Goal: Task Accomplishment & Management: Use online tool/utility

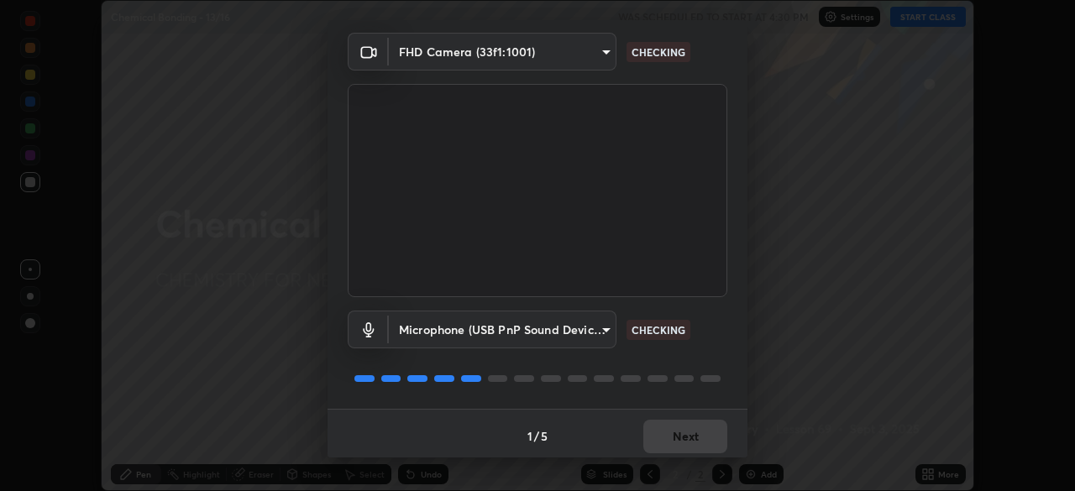
scroll to position [60, 0]
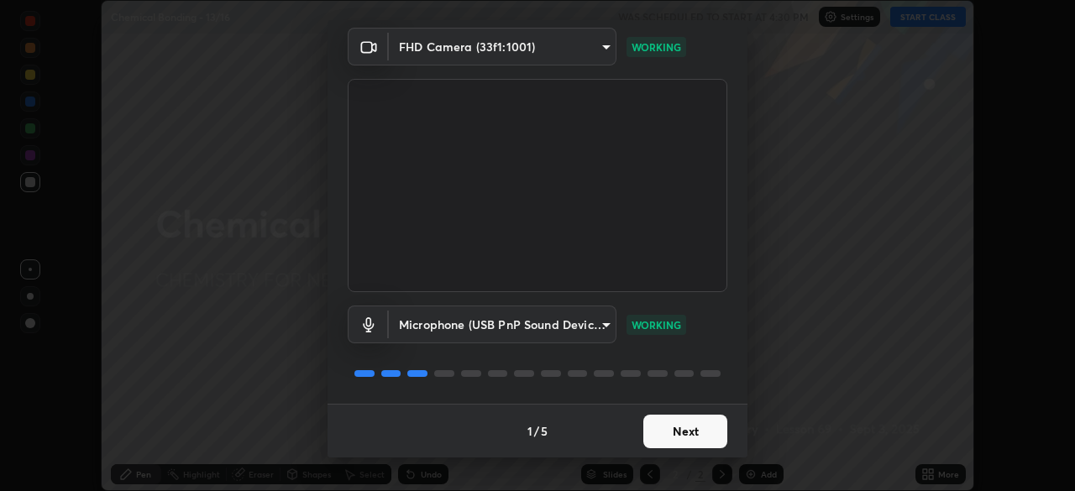
click at [691, 428] on button "Next" at bounding box center [685, 432] width 84 height 34
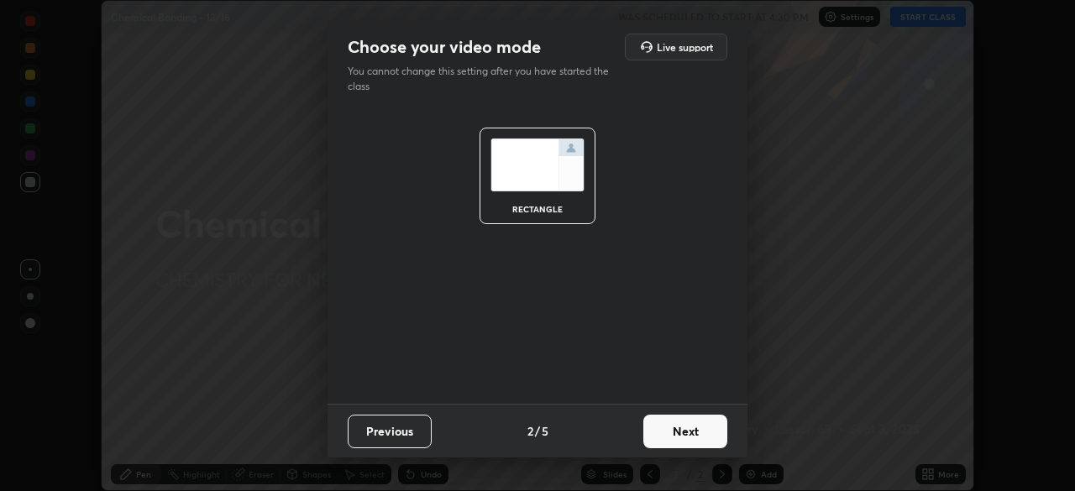
click at [700, 426] on button "Next" at bounding box center [685, 432] width 84 height 34
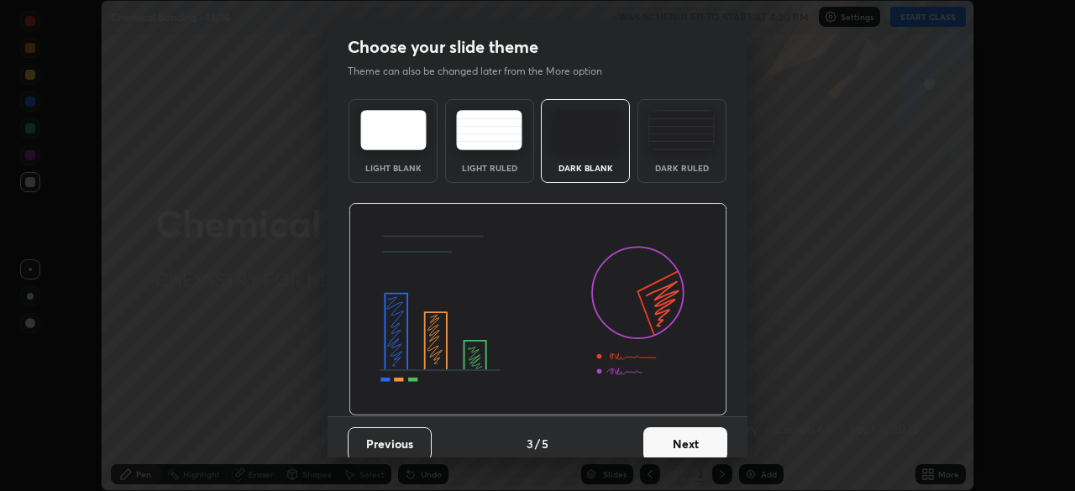
click at [697, 439] on button "Next" at bounding box center [685, 445] width 84 height 34
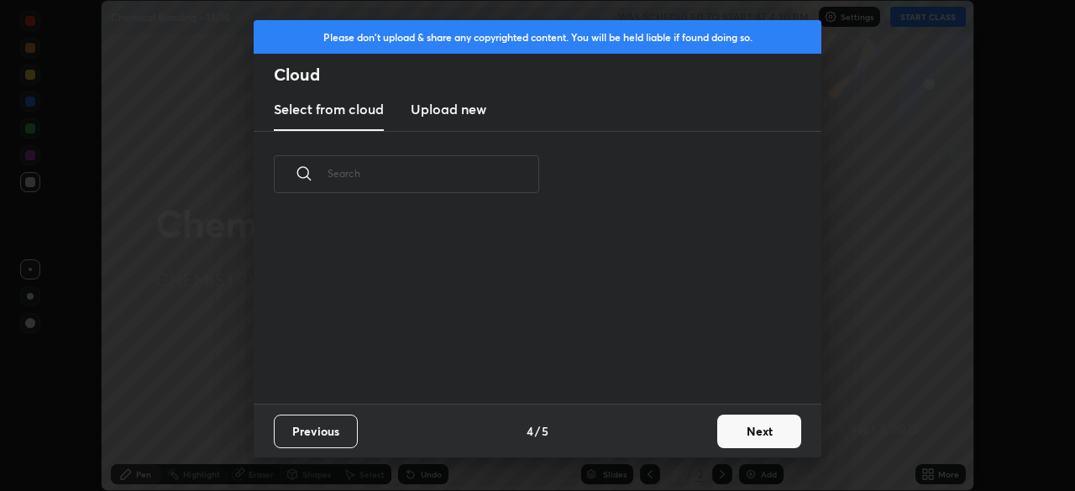
scroll to position [186, 539]
click at [758, 428] on button "Next" at bounding box center [759, 432] width 84 height 34
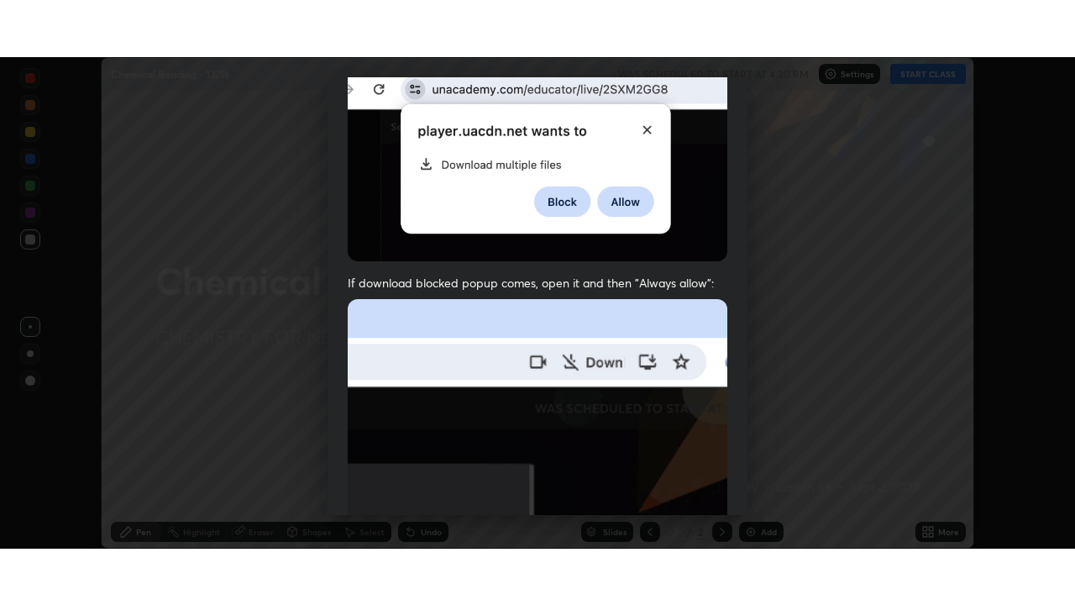
scroll to position [402, 0]
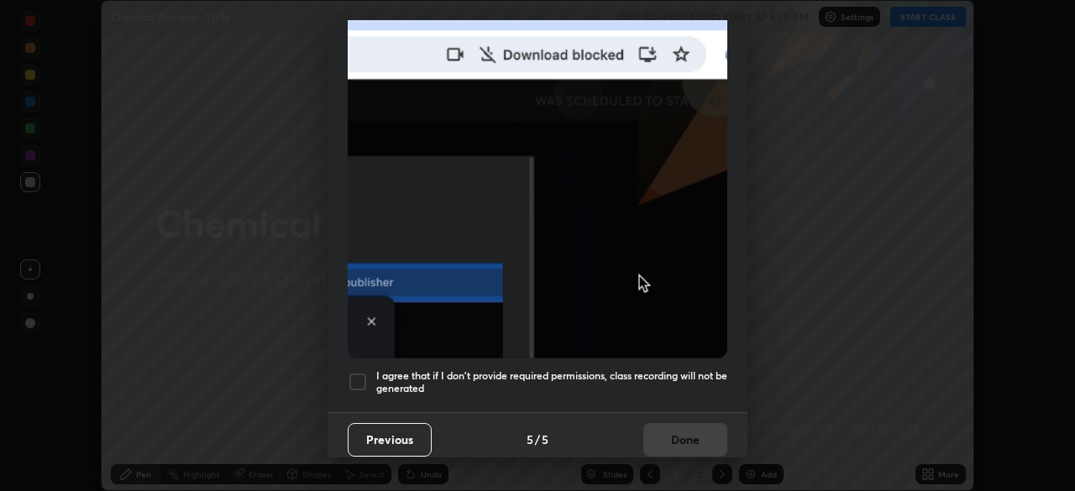
click at [365, 373] on div at bounding box center [358, 382] width 20 height 20
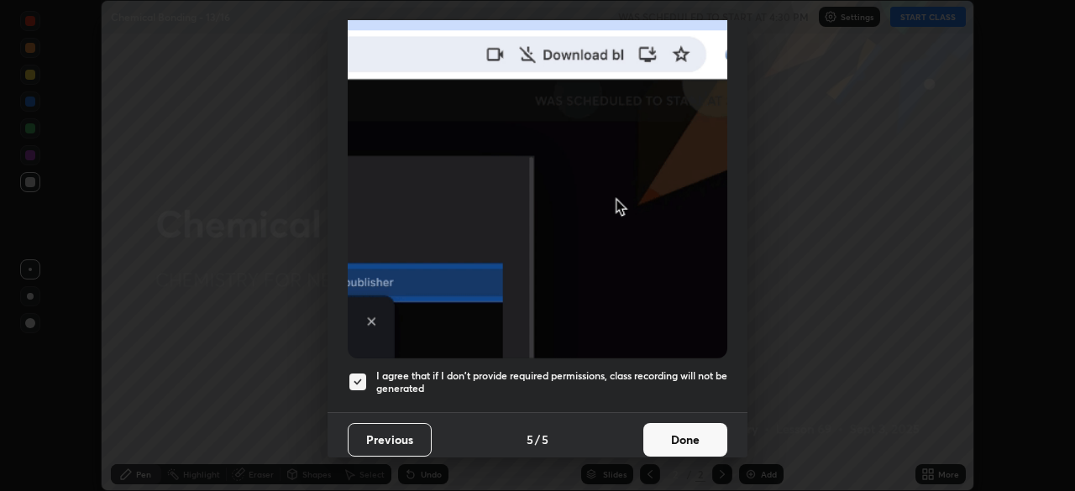
click at [696, 433] on button "Done" at bounding box center [685, 440] width 84 height 34
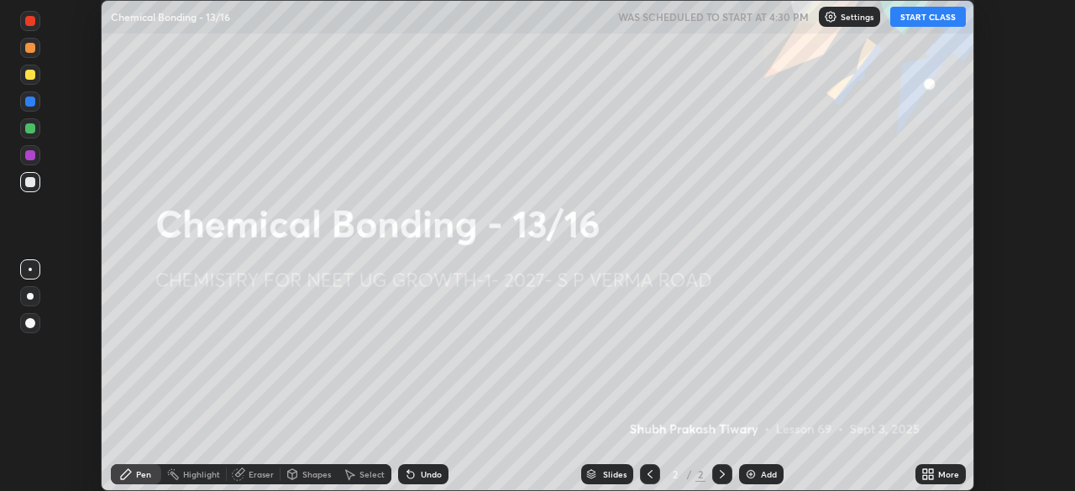
click at [916, 21] on button "START CLASS" at bounding box center [928, 17] width 76 height 20
click at [929, 471] on icon at bounding box center [931, 472] width 4 height 4
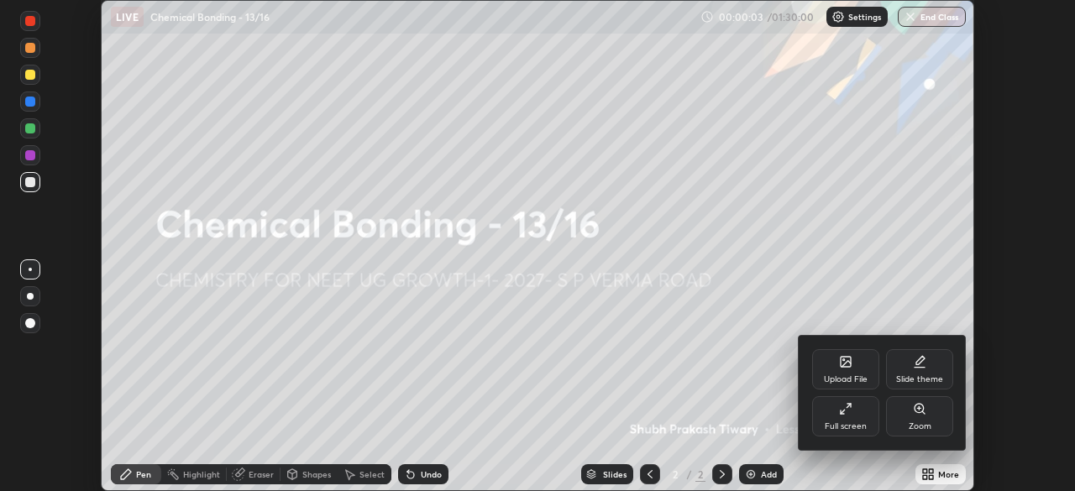
click at [853, 412] on div "Full screen" at bounding box center [845, 417] width 67 height 40
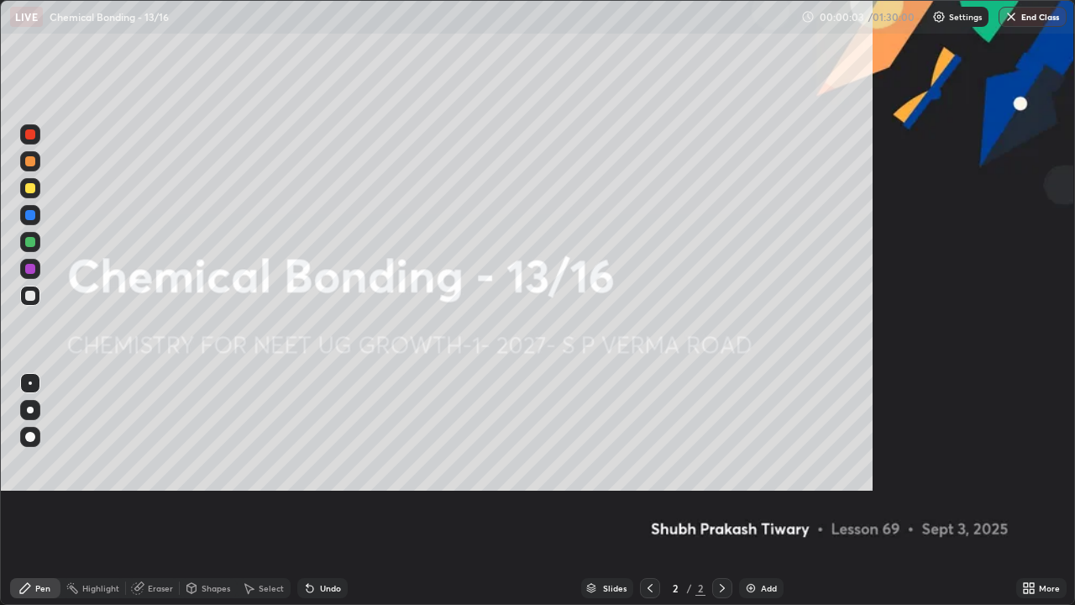
scroll to position [605, 1075]
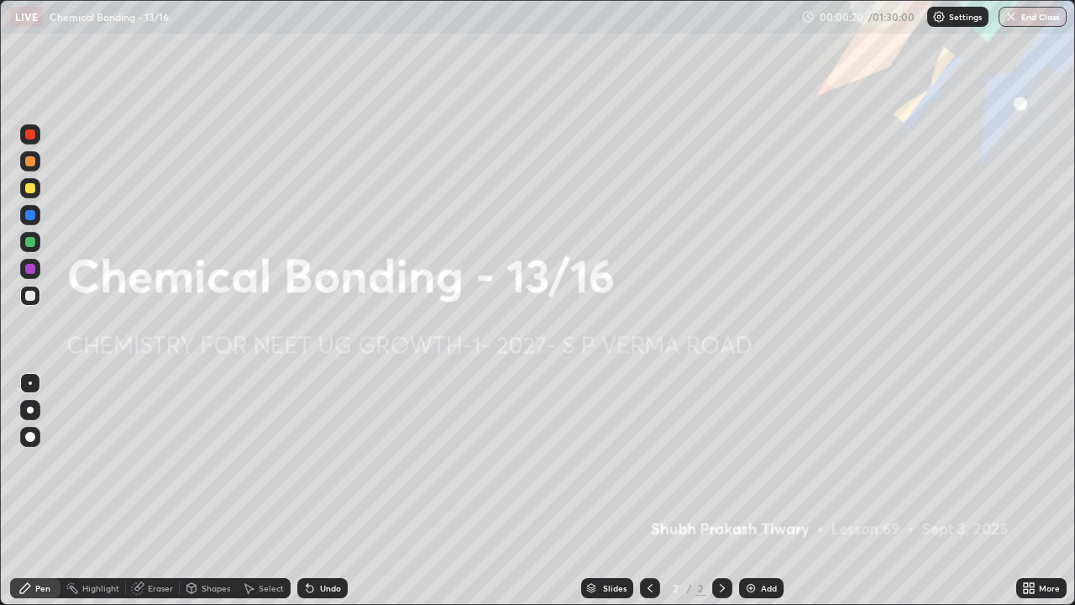
click at [757, 491] on div "Add" at bounding box center [761, 588] width 45 height 20
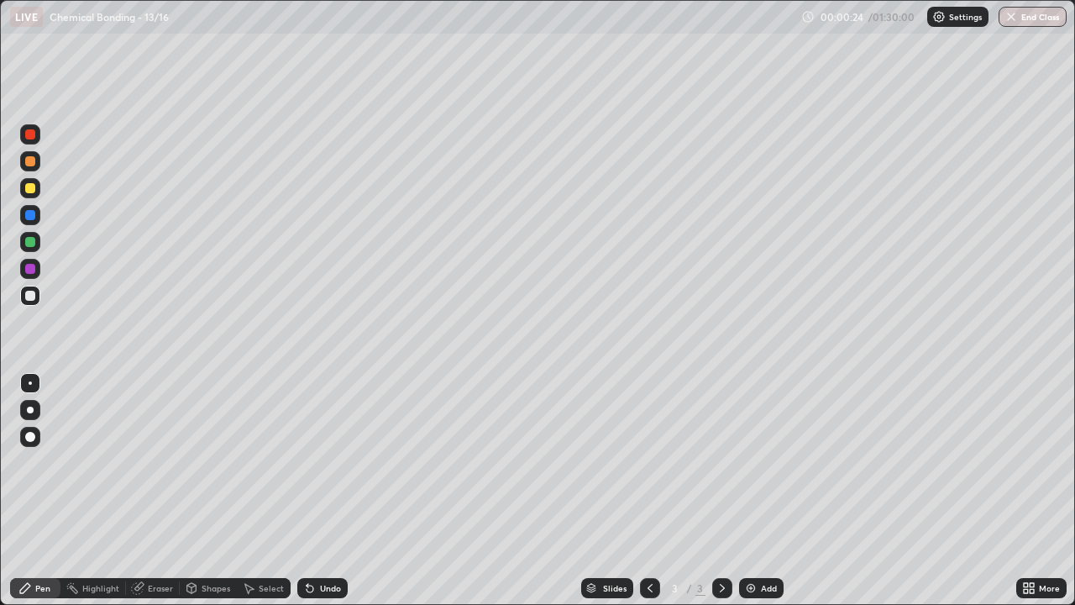
click at [30, 161] on div at bounding box center [30, 161] width 10 height 10
click at [37, 302] on div at bounding box center [30, 296] width 20 height 20
click at [169, 491] on div "Eraser" at bounding box center [153, 588] width 54 height 20
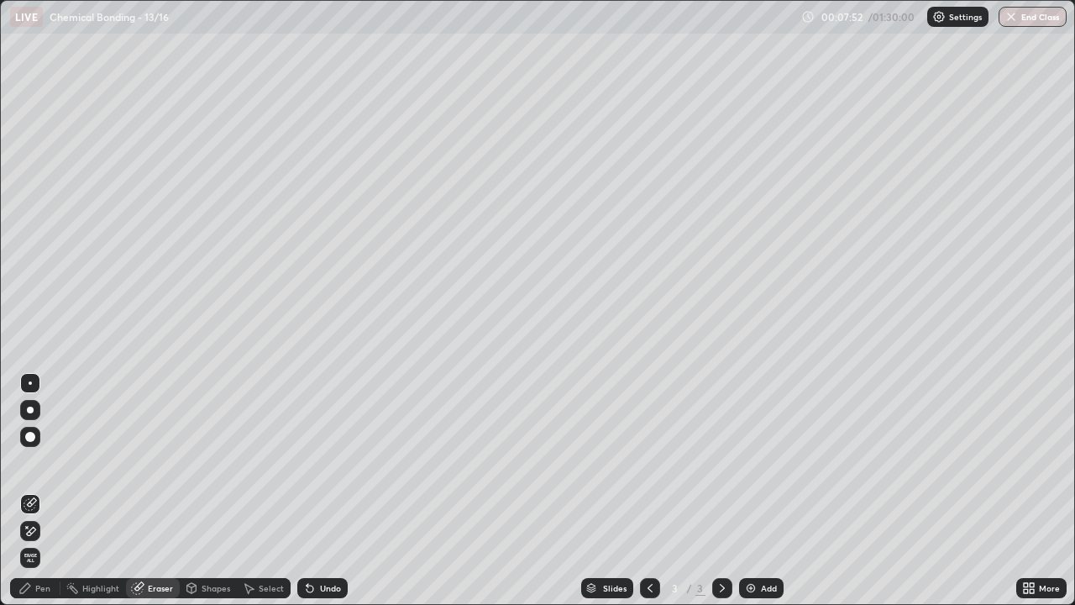
click at [55, 491] on div "Pen" at bounding box center [35, 588] width 50 height 20
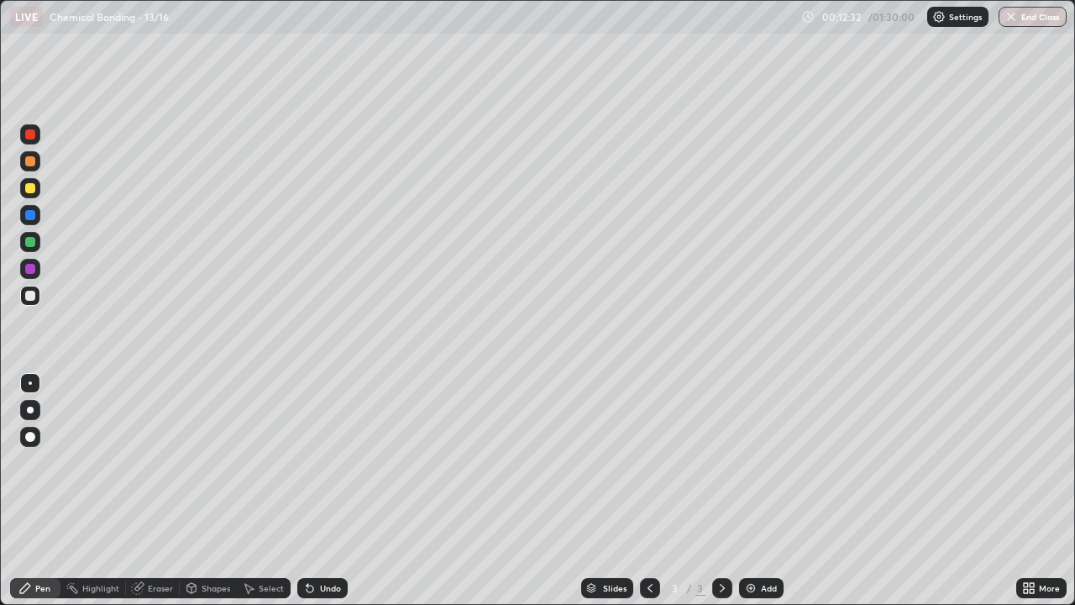
click at [34, 246] on div at bounding box center [30, 242] width 20 height 20
click at [763, 491] on div "Add" at bounding box center [769, 588] width 16 height 8
click at [34, 191] on div at bounding box center [30, 188] width 10 height 10
click at [334, 491] on div "Undo" at bounding box center [322, 588] width 50 height 20
click at [31, 297] on div at bounding box center [30, 296] width 10 height 10
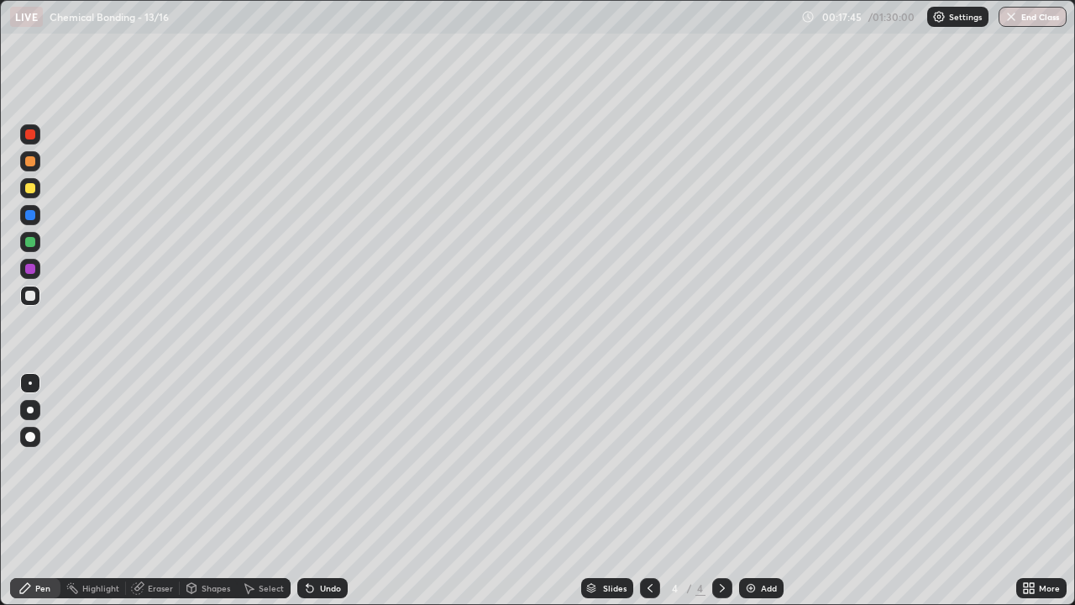
click at [34, 300] on div at bounding box center [30, 296] width 20 height 20
click at [32, 243] on div at bounding box center [30, 242] width 10 height 10
click at [34, 296] on div at bounding box center [30, 296] width 10 height 10
click at [759, 491] on div "Add" at bounding box center [761, 588] width 45 height 20
click at [31, 188] on div at bounding box center [30, 188] width 10 height 10
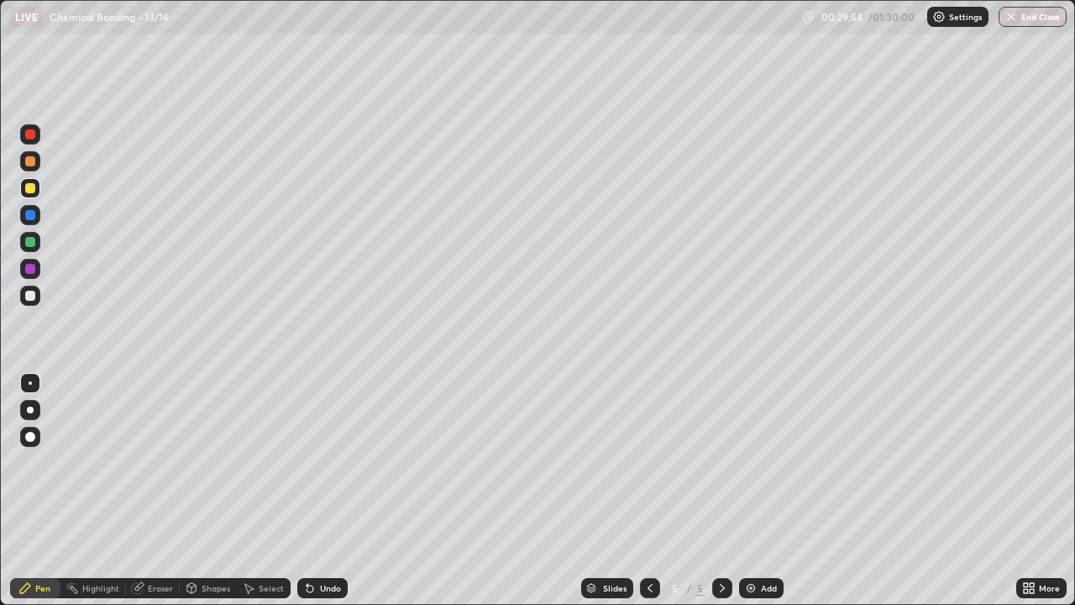
click at [333, 491] on div "Undo" at bounding box center [330, 588] width 21 height 8
click at [334, 491] on div "Undo" at bounding box center [330, 588] width 21 height 8
click at [338, 491] on div "Undo" at bounding box center [330, 588] width 21 height 8
click at [761, 491] on div "Add" at bounding box center [769, 588] width 16 height 8
click at [38, 297] on div at bounding box center [30, 296] width 20 height 20
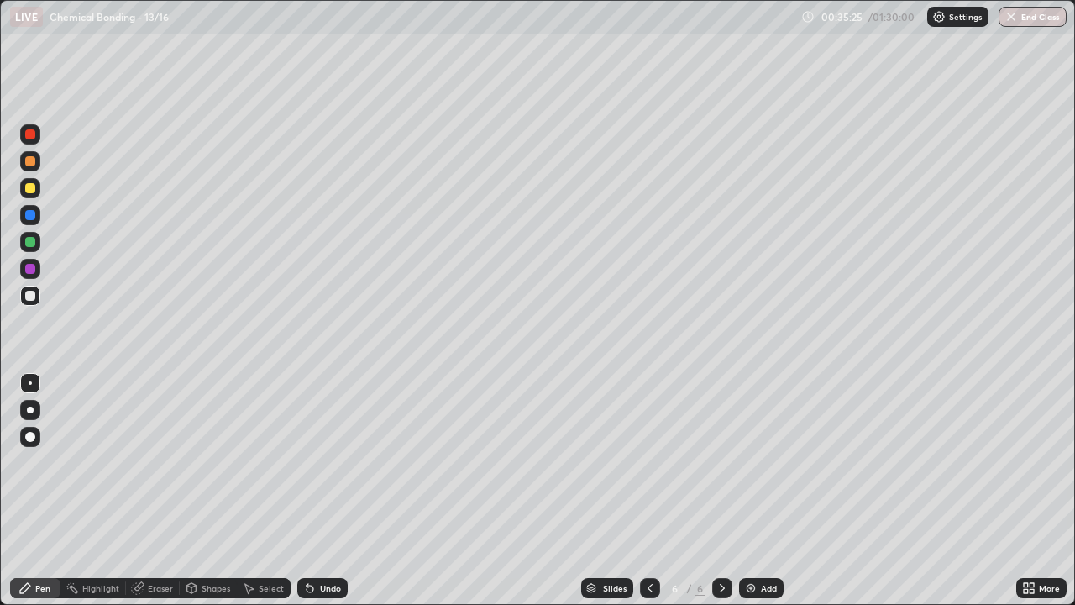
click at [31, 243] on div at bounding box center [30, 242] width 10 height 10
click at [39, 218] on div at bounding box center [30, 215] width 20 height 20
click at [752, 491] on img at bounding box center [750, 587] width 13 height 13
click at [36, 296] on div at bounding box center [30, 296] width 20 height 20
click at [752, 491] on img at bounding box center [750, 587] width 13 height 13
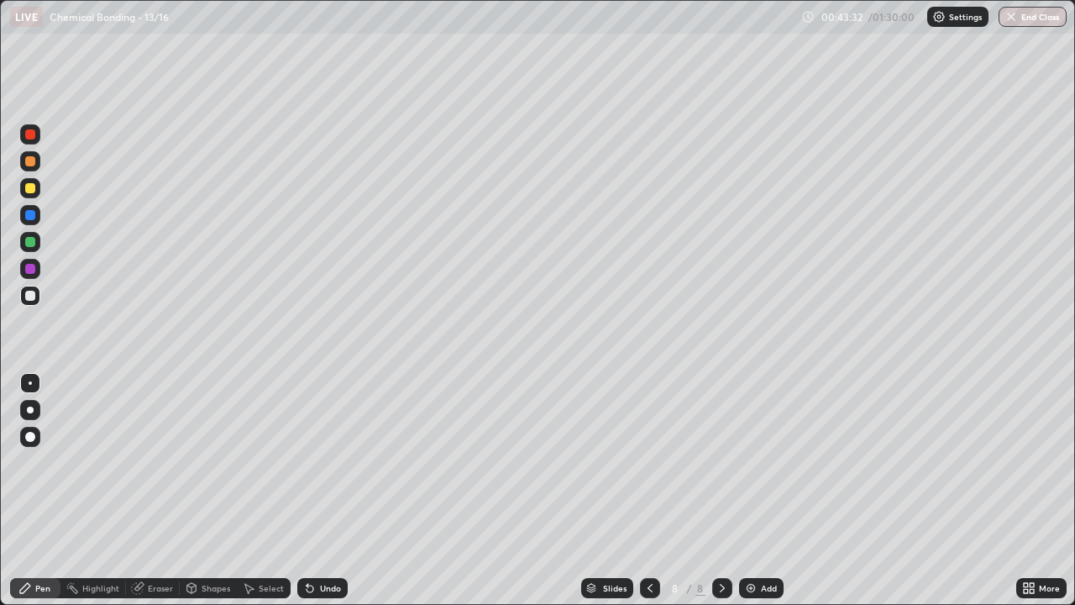
click at [34, 165] on div at bounding box center [30, 161] width 20 height 20
click at [29, 304] on div at bounding box center [30, 296] width 20 height 20
click at [751, 491] on img at bounding box center [750, 587] width 13 height 13
click at [39, 192] on div at bounding box center [30, 188] width 20 height 20
click at [30, 216] on div at bounding box center [30, 215] width 10 height 10
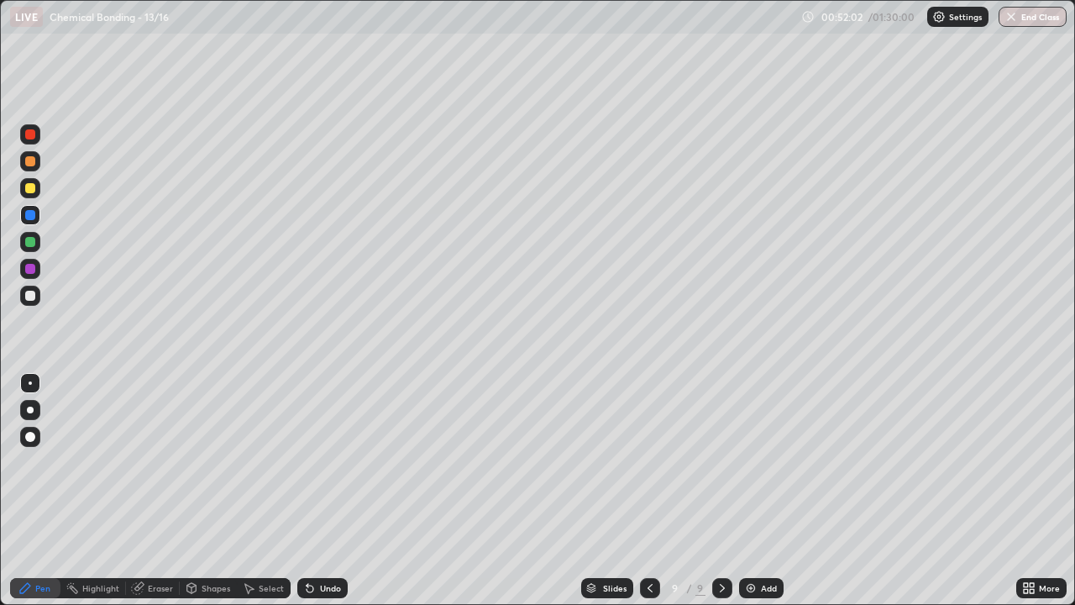
click at [34, 297] on div at bounding box center [30, 296] width 10 height 10
click at [763, 491] on div "Add" at bounding box center [761, 588] width 45 height 20
click at [31, 188] on div at bounding box center [30, 188] width 10 height 10
click at [33, 300] on div at bounding box center [30, 296] width 10 height 10
click at [30, 410] on div at bounding box center [30, 410] width 7 height 7
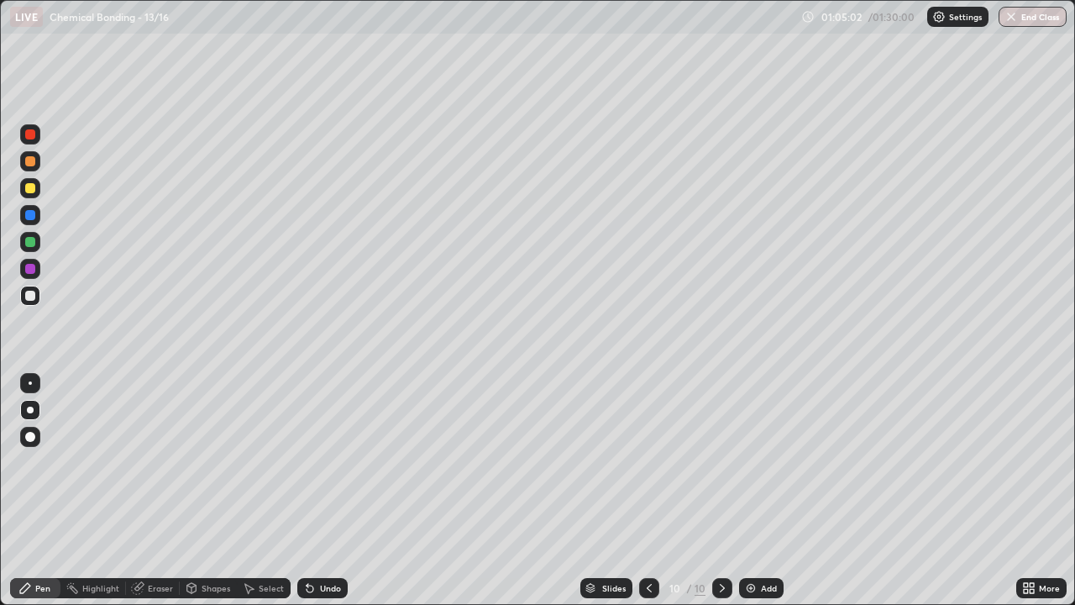
click at [31, 215] on div at bounding box center [30, 215] width 10 height 10
click at [32, 243] on div at bounding box center [30, 242] width 10 height 10
click at [29, 295] on div at bounding box center [30, 296] width 10 height 10
click at [38, 299] on div at bounding box center [30, 296] width 20 height 20
click at [34, 244] on div at bounding box center [30, 242] width 10 height 10
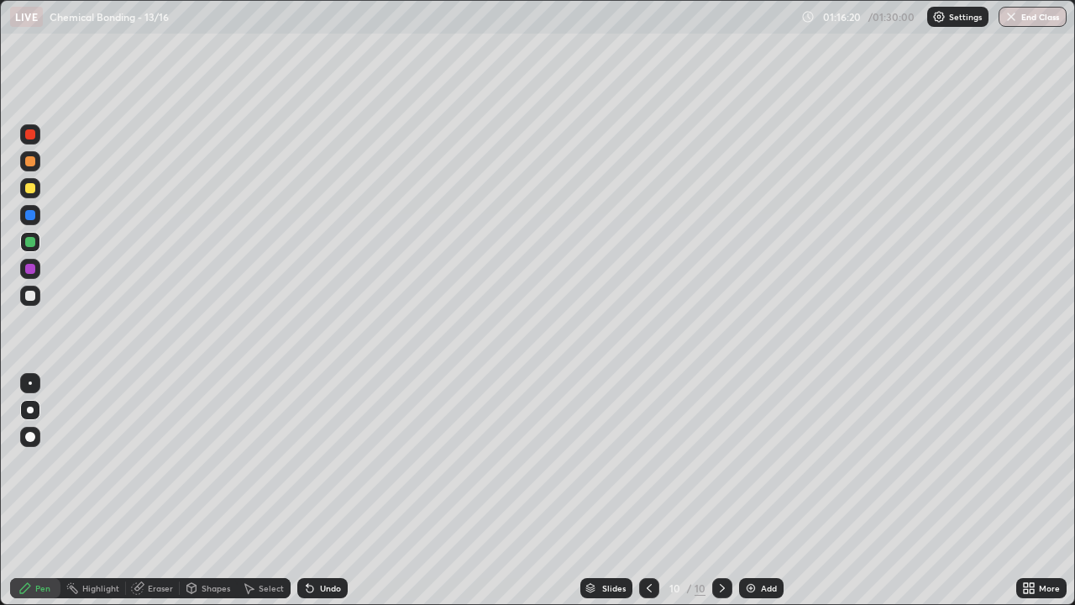
click at [762, 491] on div "Add" at bounding box center [761, 588] width 45 height 20
click at [30, 297] on div at bounding box center [30, 296] width 10 height 10
click at [34, 191] on div at bounding box center [30, 188] width 10 height 10
click at [323, 491] on div "Undo" at bounding box center [322, 588] width 50 height 20
click at [1047, 15] on button "End Class" at bounding box center [1033, 17] width 68 height 20
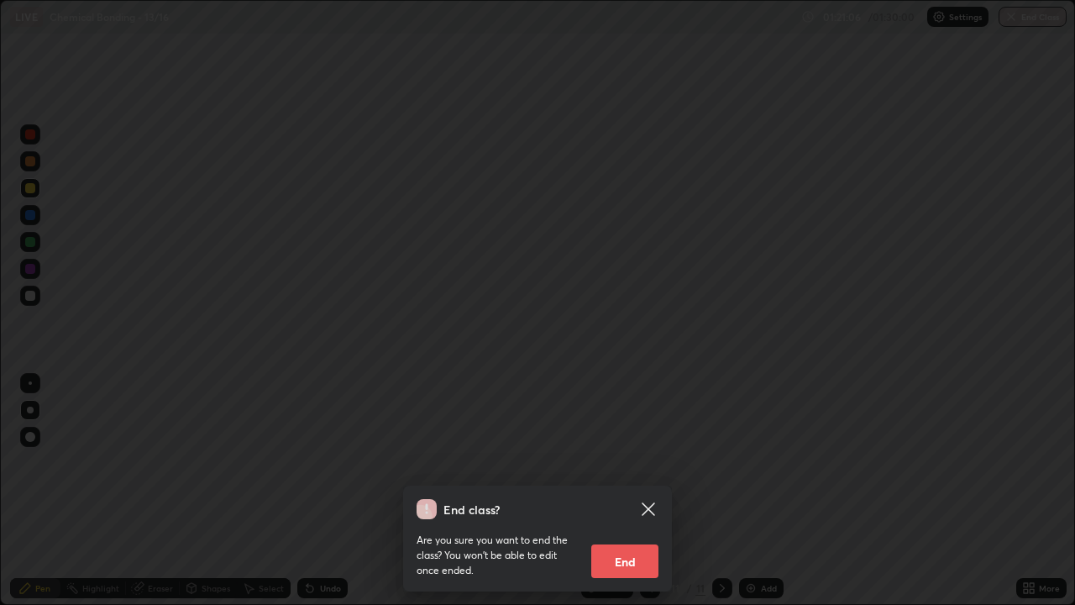
click at [638, 491] on button "End" at bounding box center [624, 561] width 67 height 34
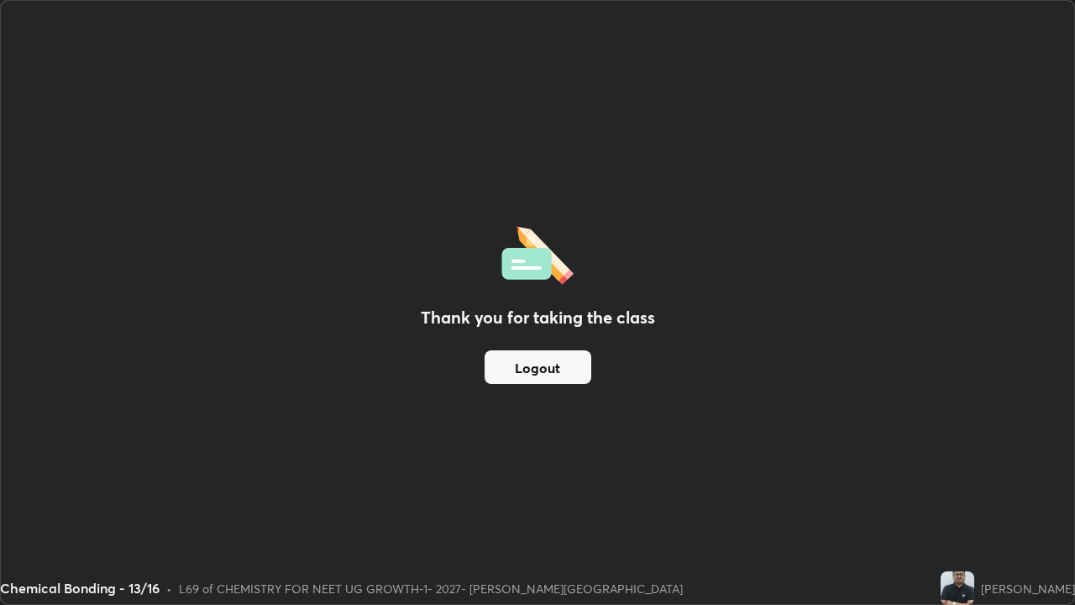
click at [545, 370] on button "Logout" at bounding box center [538, 367] width 107 height 34
